Goal: Check status: Check status

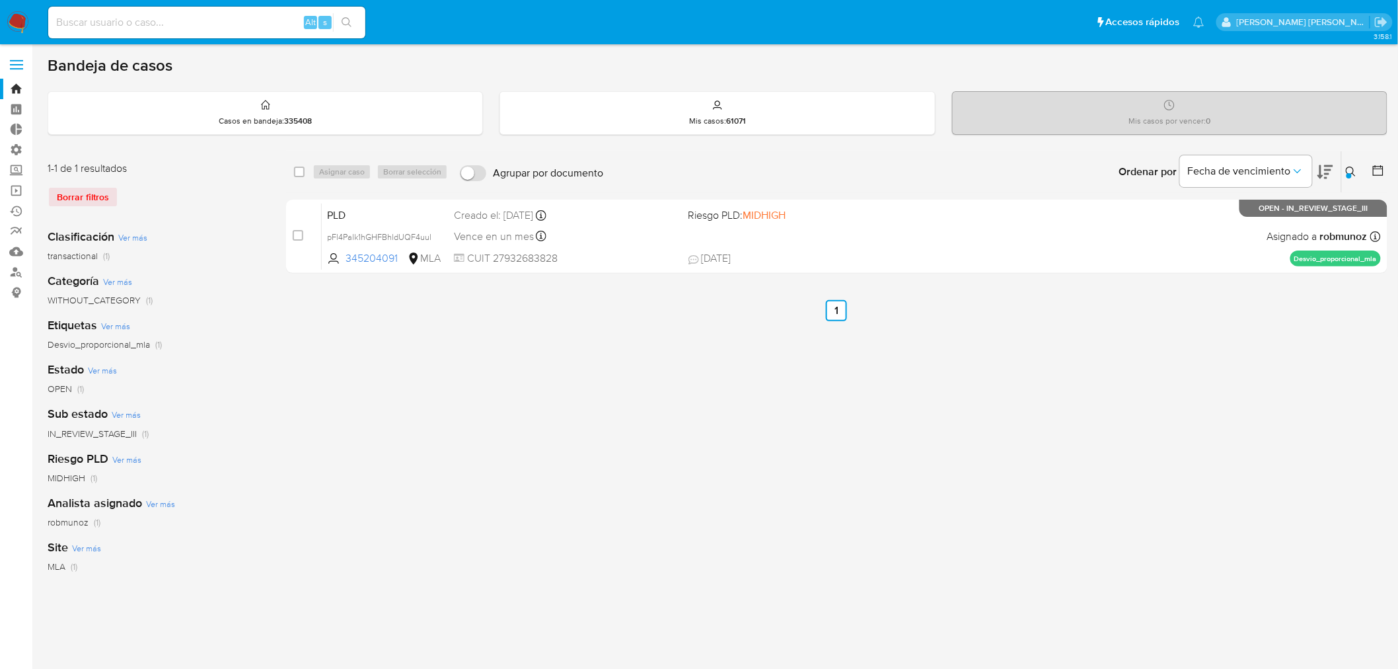
click at [89, 15] on input at bounding box center [206, 22] width 317 height 17
paste input "1607033562"
type input "1607033562"
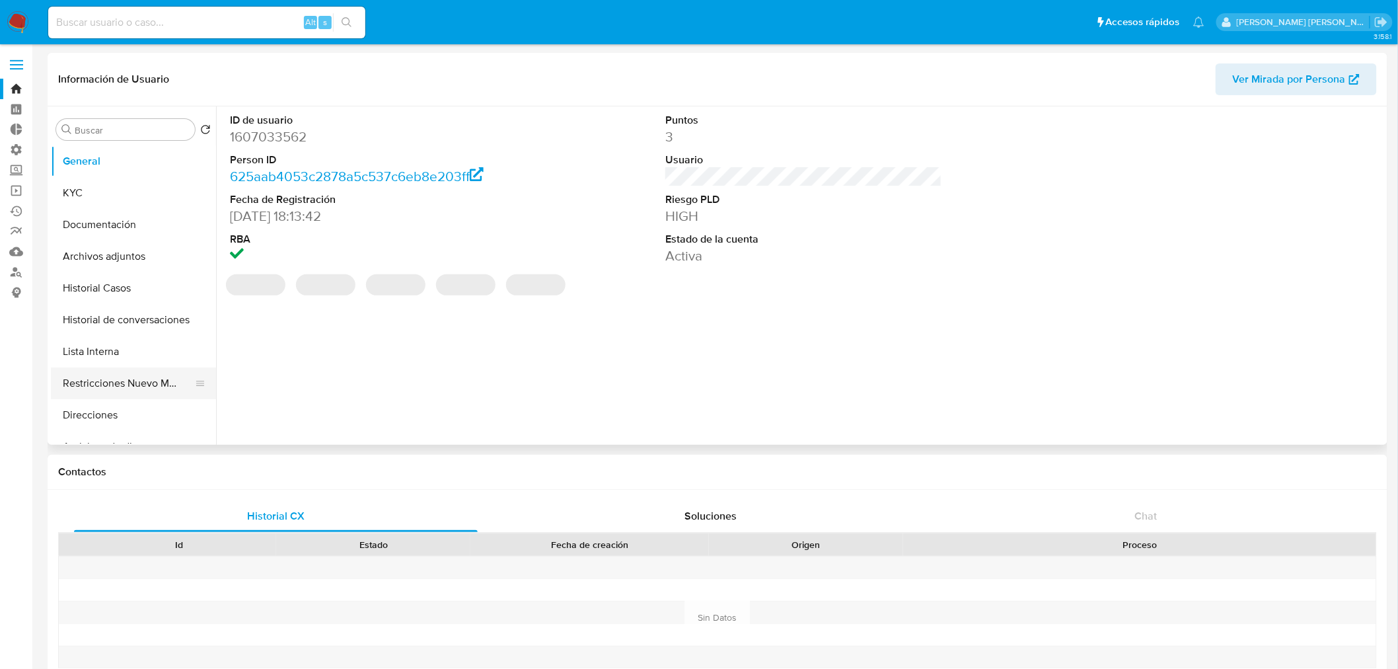
click at [141, 387] on button "Restricciones Nuevo Mundo" at bounding box center [128, 383] width 155 height 32
select select "10"
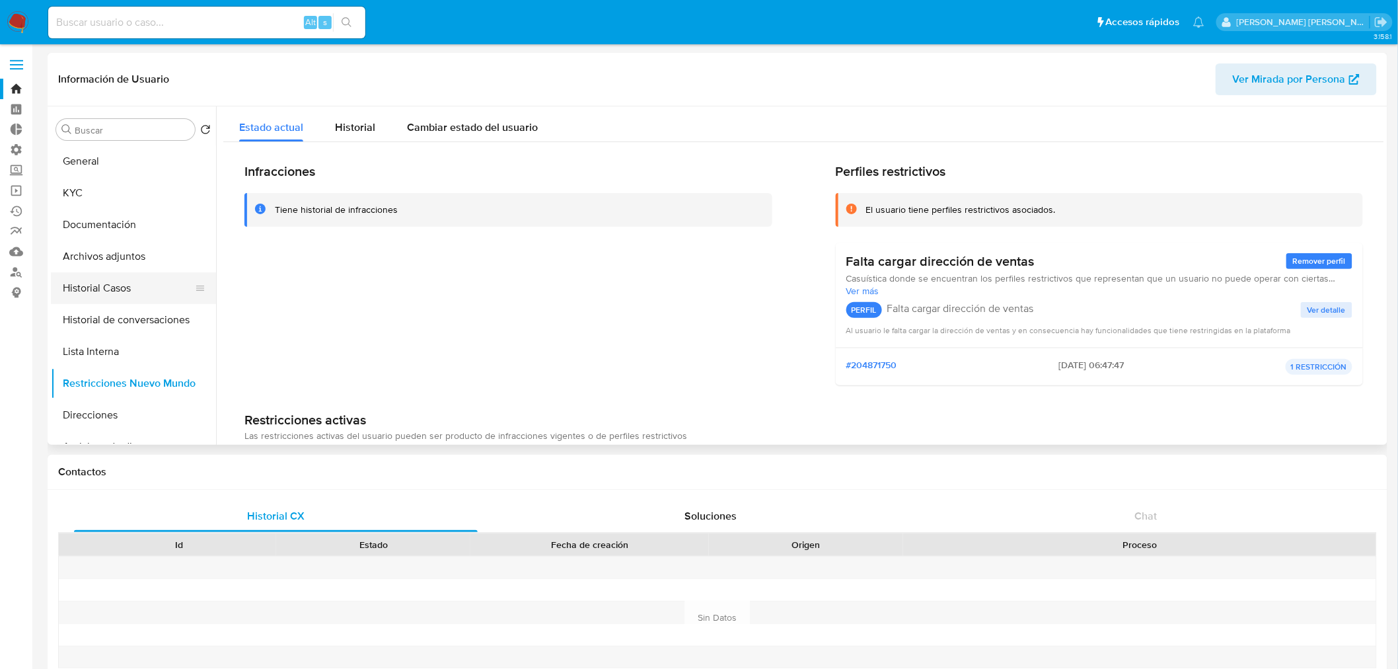
click at [133, 286] on button "Historial Casos" at bounding box center [128, 288] width 155 height 32
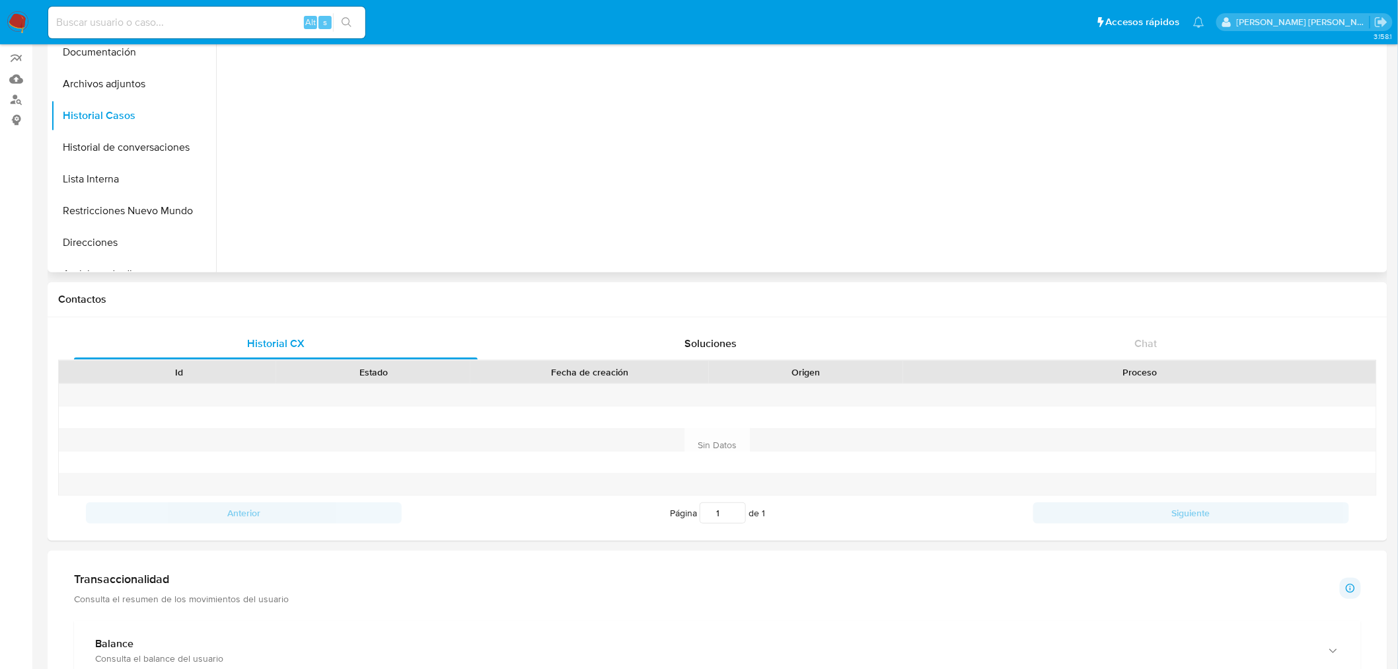
scroll to position [172, 0]
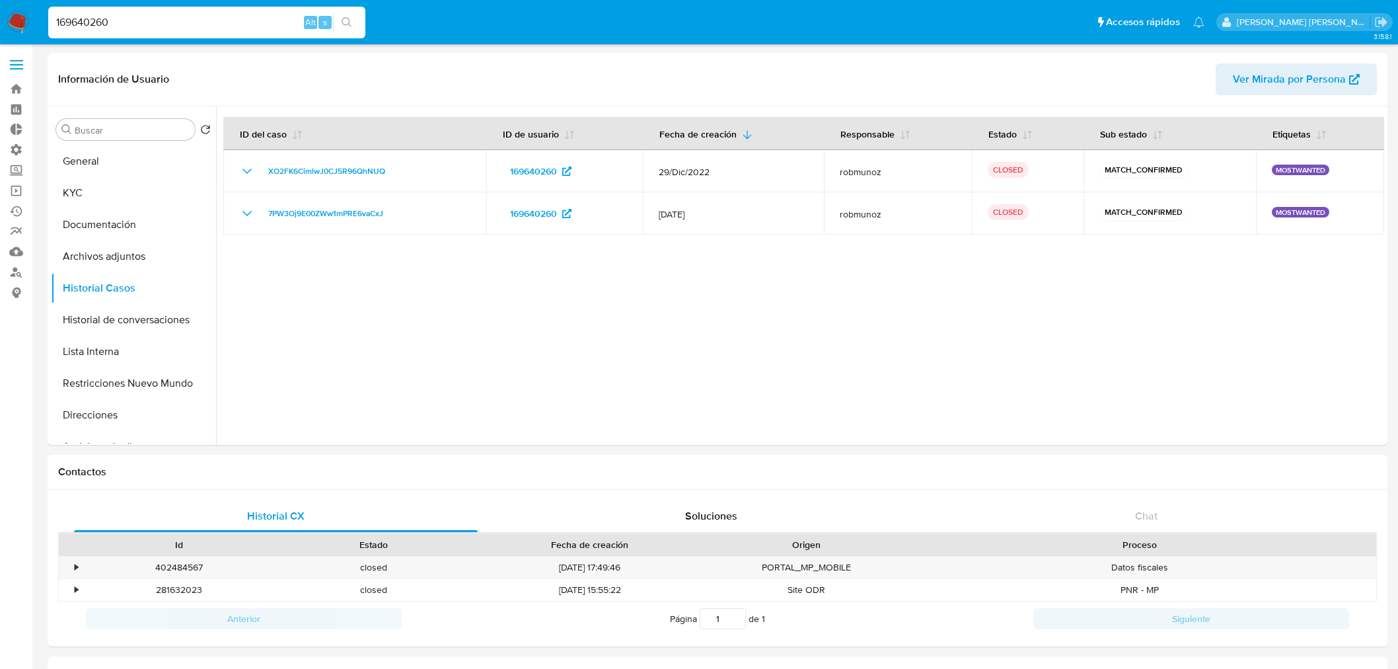
select select "10"
click at [62, 174] on button "General" at bounding box center [128, 161] width 155 height 32
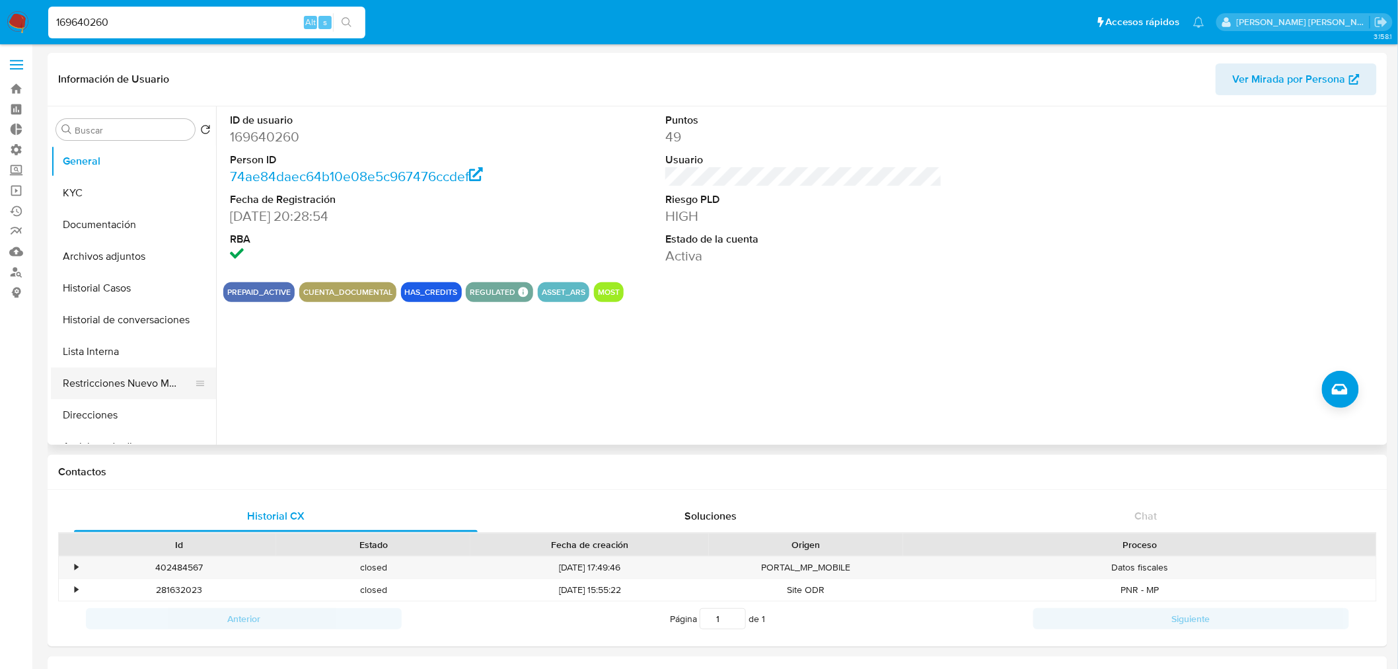
click at [139, 383] on button "Restricciones Nuevo Mundo" at bounding box center [128, 383] width 155 height 32
